Goal: Transaction & Acquisition: Obtain resource

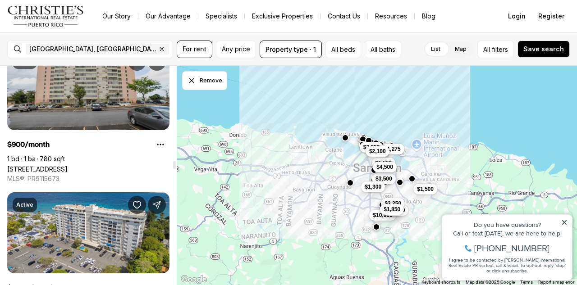
scroll to position [3359, 0]
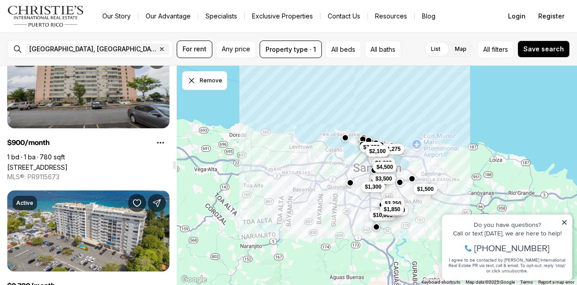
click at [68, 164] on link "[STREET_ADDRESS]" at bounding box center [37, 168] width 60 height 8
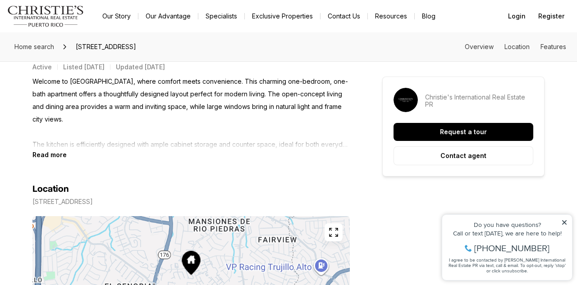
scroll to position [414, 0]
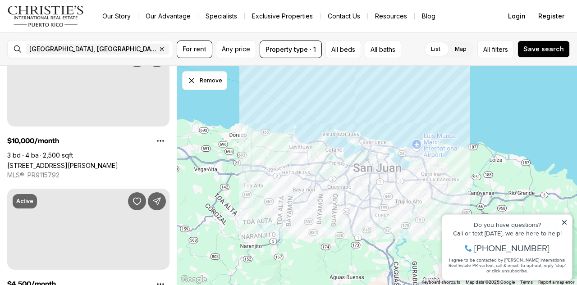
scroll to position [3359, 0]
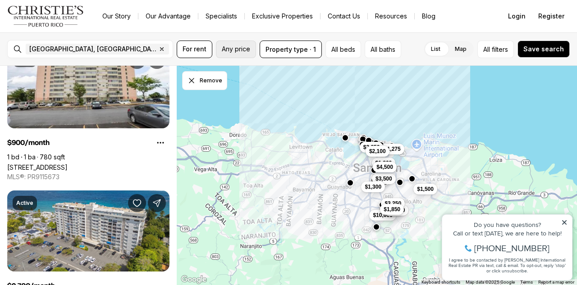
click at [237, 47] on span "Any price" at bounding box center [236, 48] width 28 height 7
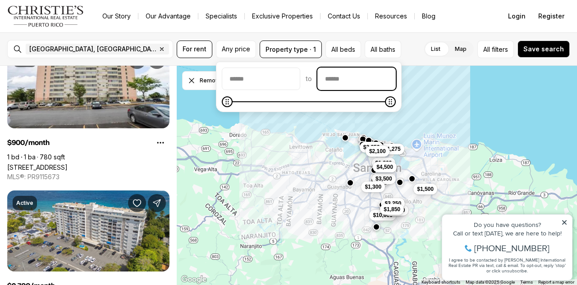
click at [368, 74] on input "priceMax" at bounding box center [356, 79] width 77 height 22
type input "******"
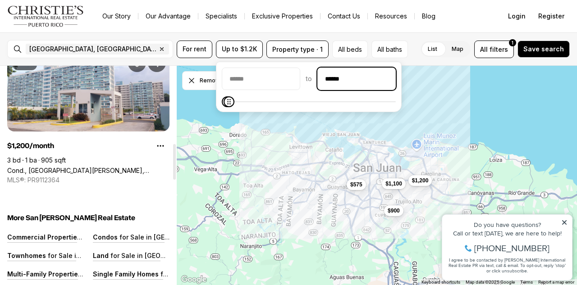
scroll to position [459, 0]
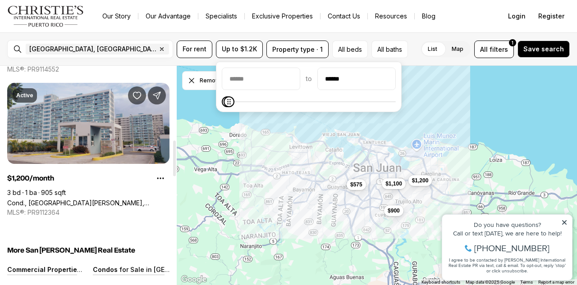
click at [104, 199] on link "Cond., [GEOGRAPHIC_DATA][PERSON_NAME], [STREET_ADDRESS][PERSON_NAME]" at bounding box center [88, 203] width 162 height 8
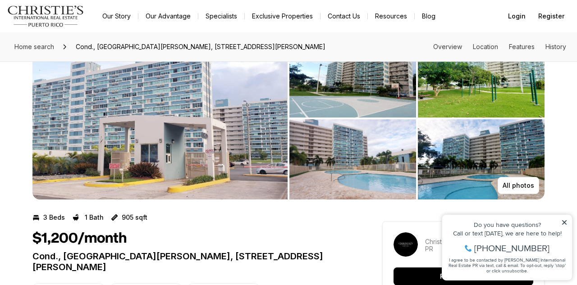
scroll to position [41, 0]
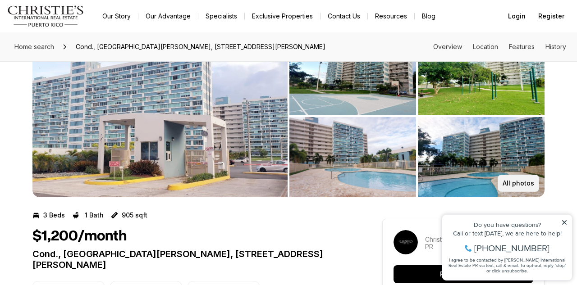
click at [517, 188] on button "All photos" at bounding box center [517, 183] width 41 height 17
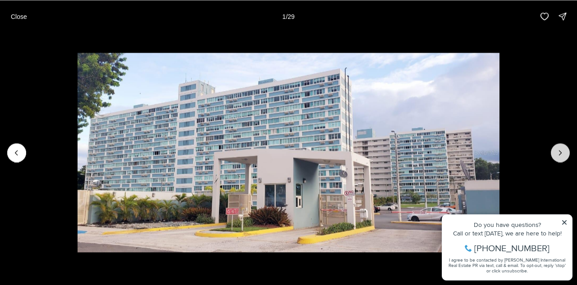
click at [554, 145] on button "Next slide" at bounding box center [559, 152] width 19 height 19
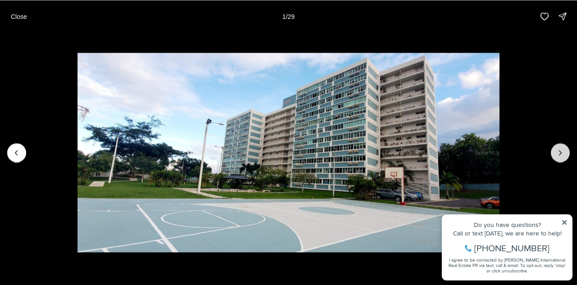
click at [554, 145] on button "Next slide" at bounding box center [559, 152] width 19 height 19
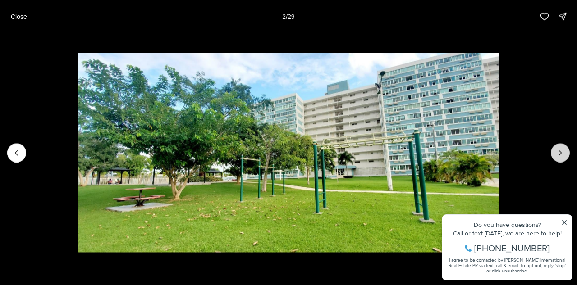
click at [554, 145] on button "Next slide" at bounding box center [559, 152] width 19 height 19
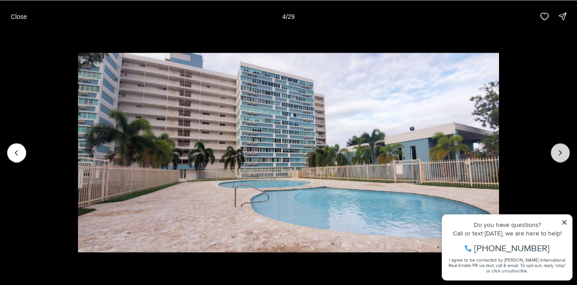
click at [554, 145] on button "Next slide" at bounding box center [559, 152] width 19 height 19
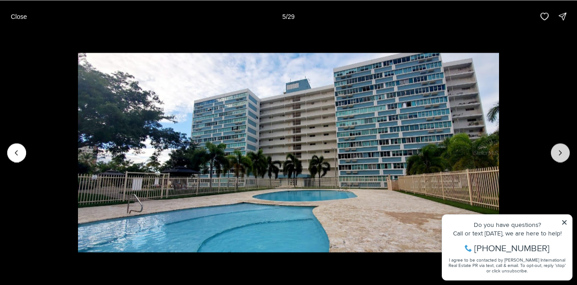
click at [554, 145] on button "Next slide" at bounding box center [559, 152] width 19 height 19
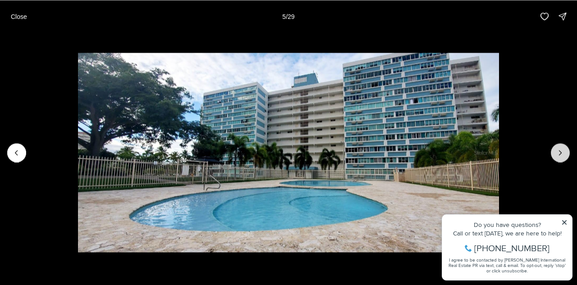
click at [554, 145] on button "Next slide" at bounding box center [559, 152] width 19 height 19
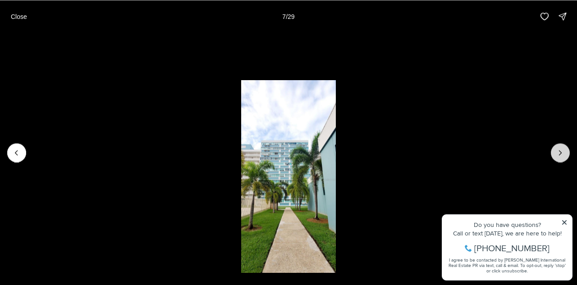
click at [554, 145] on button "Next slide" at bounding box center [559, 152] width 19 height 19
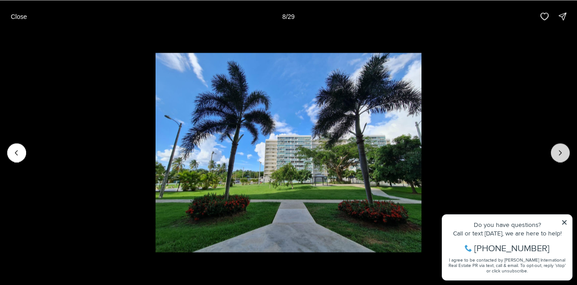
click at [554, 145] on button "Next slide" at bounding box center [559, 152] width 19 height 19
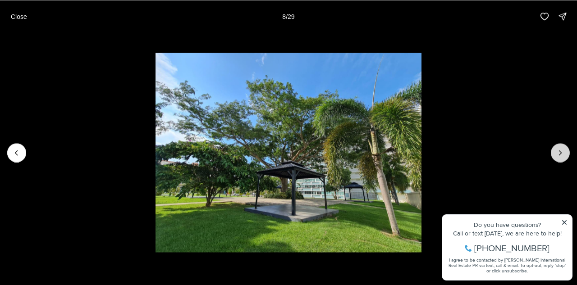
click at [554, 145] on button "Next slide" at bounding box center [559, 152] width 19 height 19
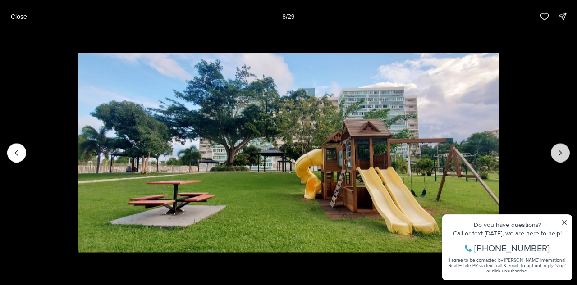
click at [554, 145] on button "Next slide" at bounding box center [559, 152] width 19 height 19
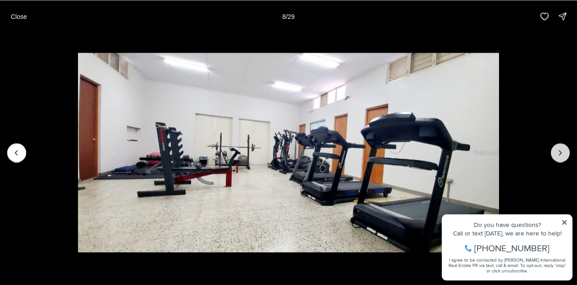
click at [554, 145] on button "Next slide" at bounding box center [559, 152] width 19 height 19
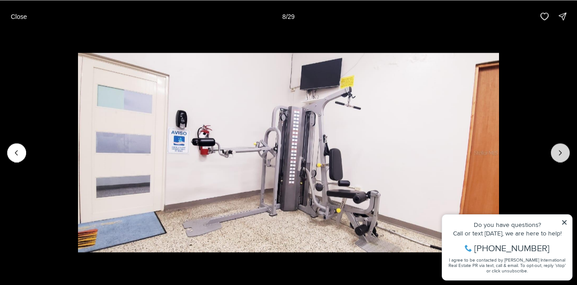
click at [554, 145] on button "Next slide" at bounding box center [559, 152] width 19 height 19
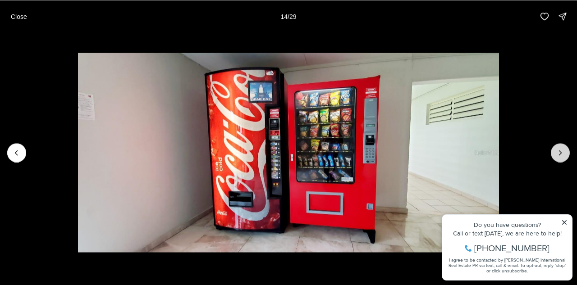
click at [554, 145] on button "Next slide" at bounding box center [559, 152] width 19 height 19
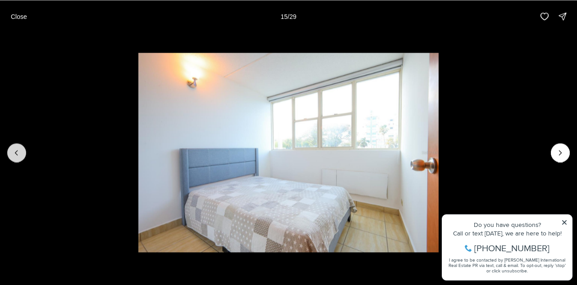
click at [16, 148] on icon "Previous slide" at bounding box center [16, 152] width 9 height 9
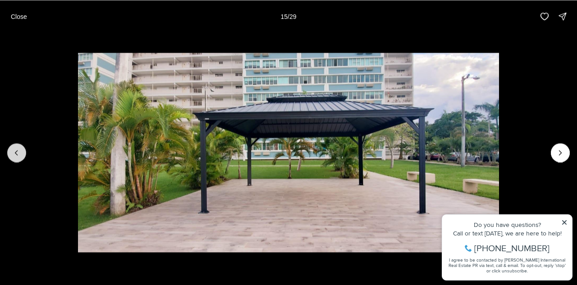
click at [16, 148] on icon "Previous slide" at bounding box center [16, 152] width 9 height 9
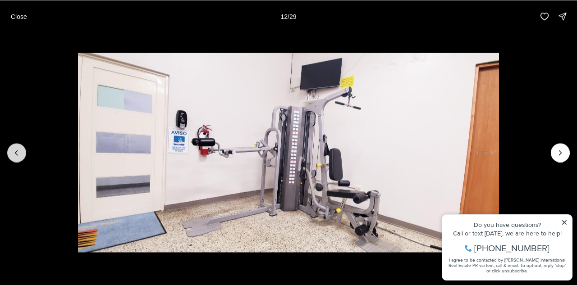
click at [16, 148] on icon "Previous slide" at bounding box center [16, 152] width 9 height 9
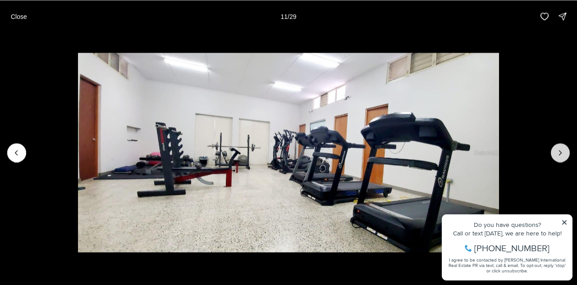
click at [556, 155] on icon "Next slide" at bounding box center [559, 152] width 9 height 9
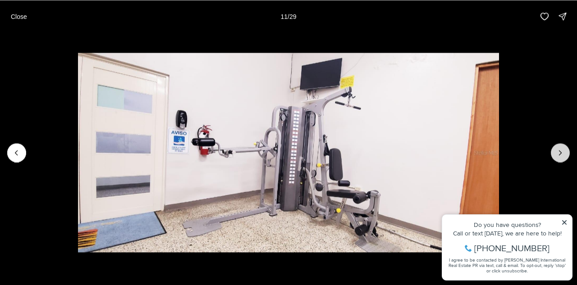
click at [556, 155] on icon "Next slide" at bounding box center [559, 152] width 9 height 9
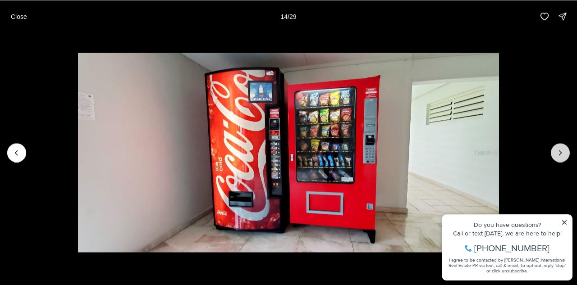
click at [556, 155] on icon "Next slide" at bounding box center [559, 152] width 9 height 9
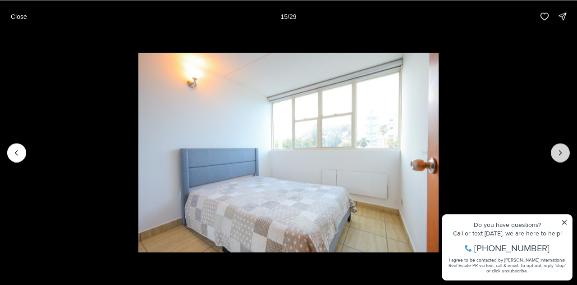
click at [556, 155] on icon "Next slide" at bounding box center [559, 152] width 9 height 9
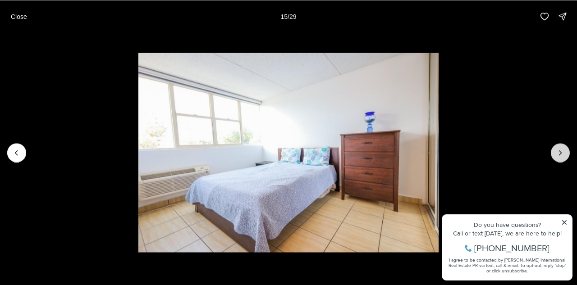
click at [556, 154] on icon "Next slide" at bounding box center [559, 152] width 9 height 9
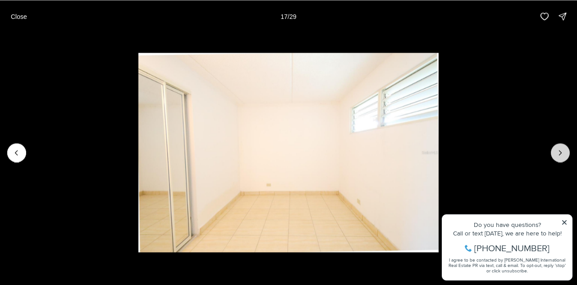
click at [556, 154] on icon "Next slide" at bounding box center [559, 152] width 9 height 9
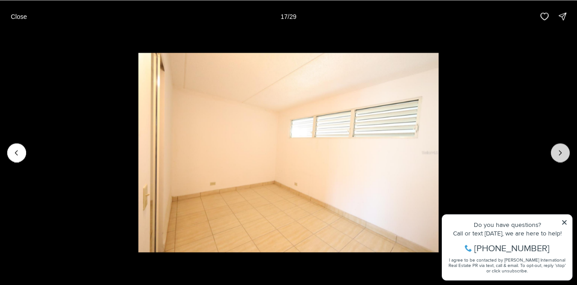
click at [556, 154] on icon "Next slide" at bounding box center [559, 152] width 9 height 9
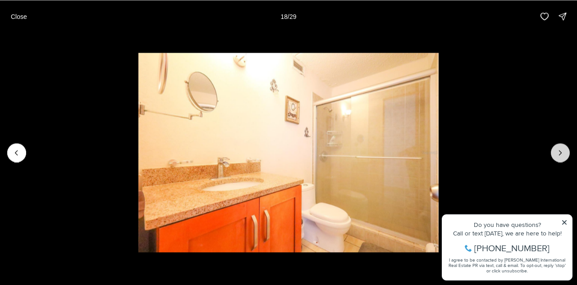
click at [556, 154] on icon "Next slide" at bounding box center [559, 152] width 9 height 9
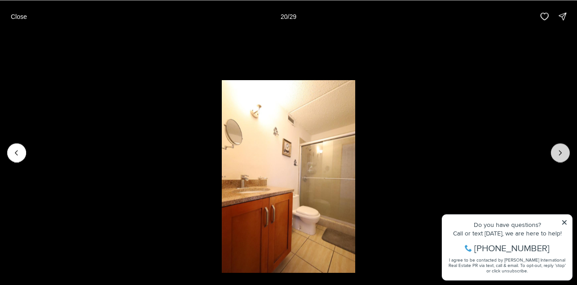
click at [556, 154] on icon "Next slide" at bounding box center [559, 152] width 9 height 9
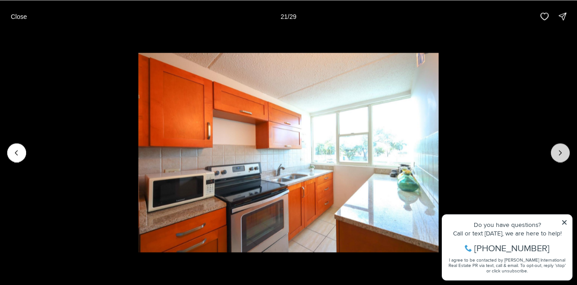
click at [556, 154] on icon "Next slide" at bounding box center [559, 152] width 9 height 9
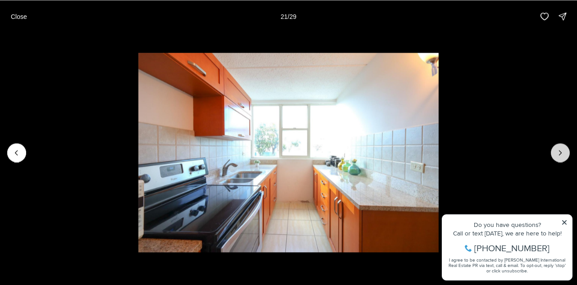
click at [556, 154] on icon "Next slide" at bounding box center [559, 152] width 9 height 9
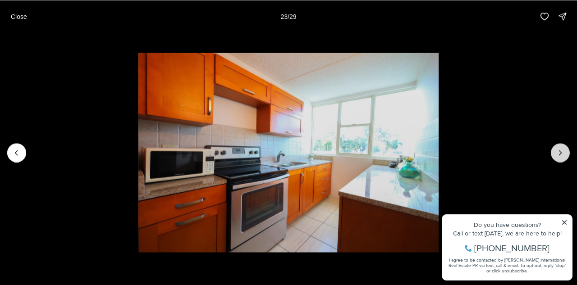
click at [556, 154] on icon "Next slide" at bounding box center [559, 152] width 9 height 9
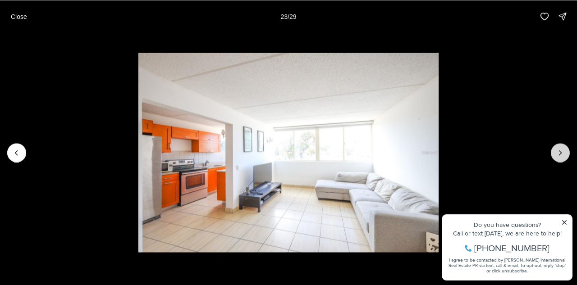
click at [556, 154] on icon "Next slide" at bounding box center [559, 152] width 9 height 9
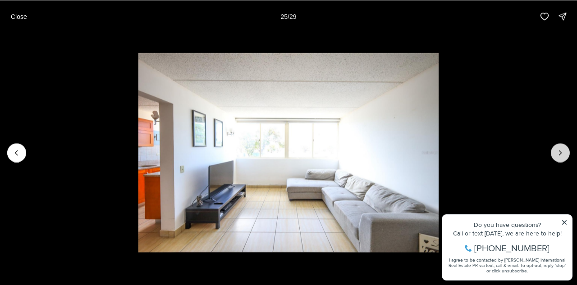
click at [556, 154] on icon "Next slide" at bounding box center [559, 152] width 9 height 9
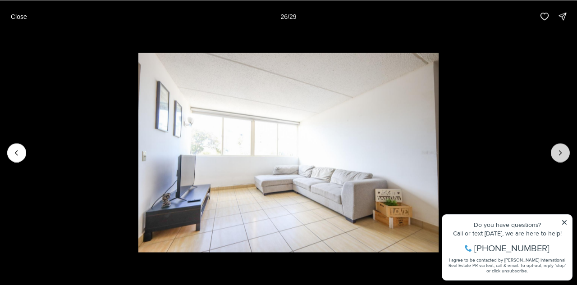
click at [556, 154] on icon "Next slide" at bounding box center [559, 152] width 9 height 9
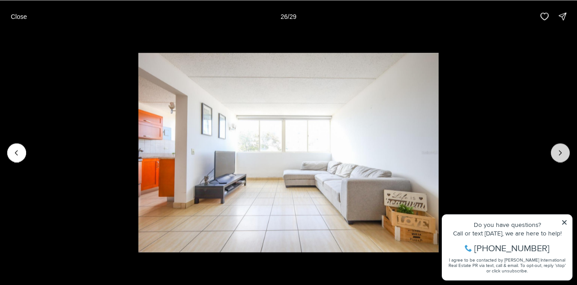
click at [556, 154] on icon "Next slide" at bounding box center [559, 152] width 9 height 9
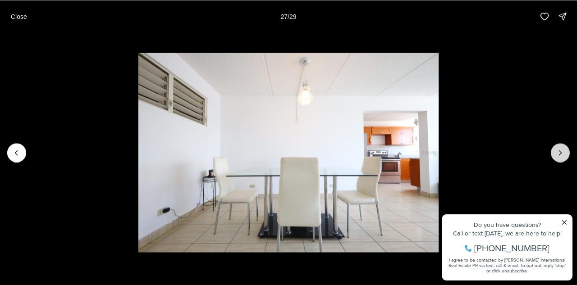
click at [556, 154] on icon "Next slide" at bounding box center [559, 152] width 9 height 9
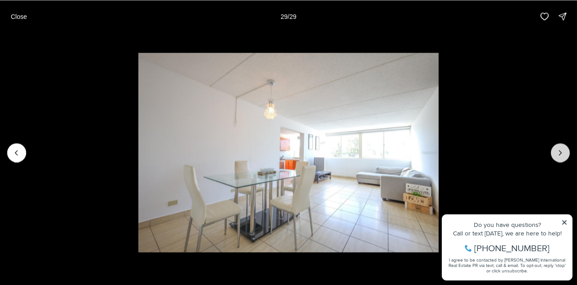
click at [556, 154] on div at bounding box center [559, 152] width 19 height 19
click at [556, 152] on div at bounding box center [559, 152] width 19 height 19
click at [31, 26] on div "Close 29 / 29" at bounding box center [288, 16] width 577 height 32
click at [28, 20] on button "Close" at bounding box center [18, 16] width 27 height 18
